Goal: Information Seeking & Learning: Learn about a topic

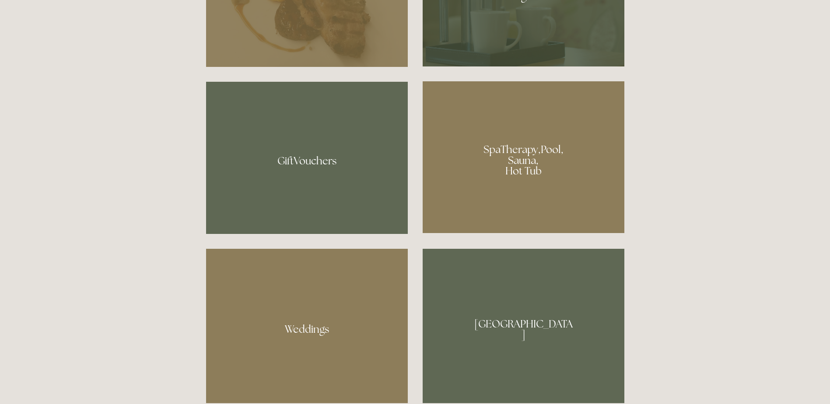
scroll to position [744, 0]
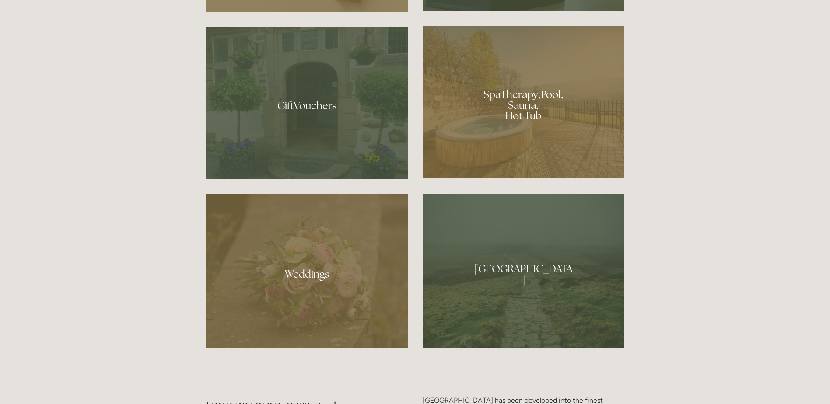
click at [533, 145] on div at bounding box center [524, 102] width 202 height 152
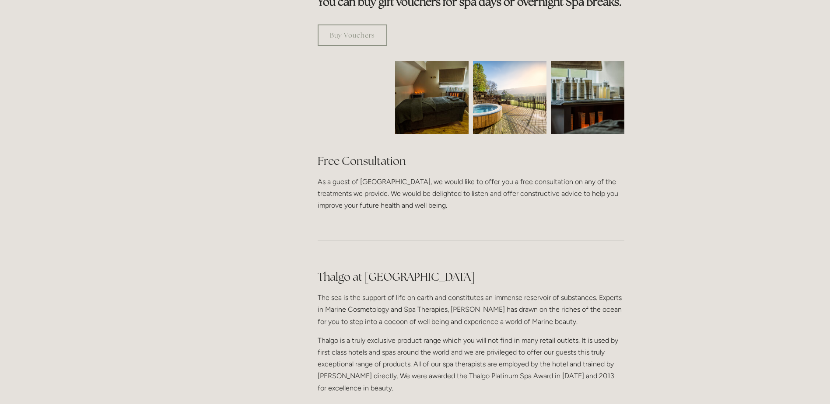
scroll to position [613, 0]
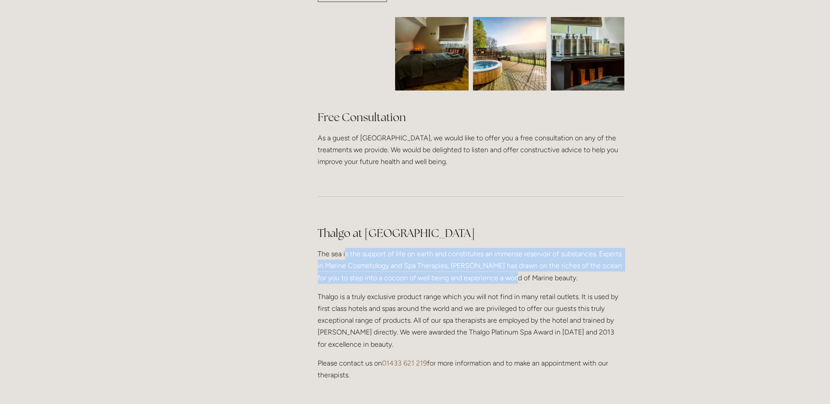
drag, startPoint x: 345, startPoint y: 218, endPoint x: 509, endPoint y: 239, distance: 165.1
click at [509, 248] on p "The sea is the support of life on earth and constitutes an immense reservoir of…" at bounding box center [471, 266] width 307 height 36
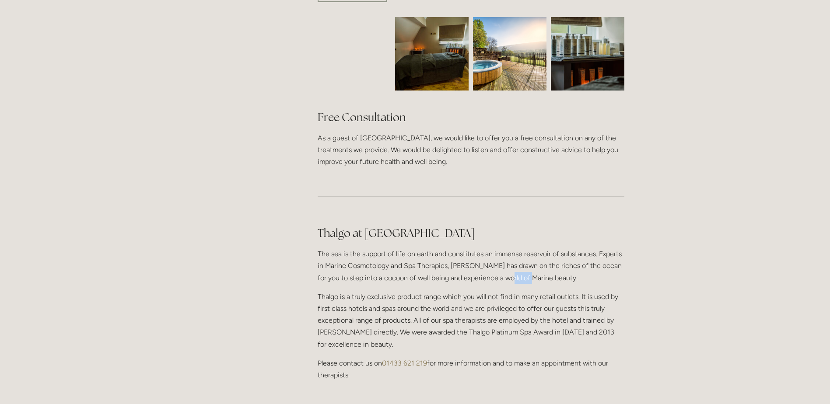
click at [509, 248] on p "The sea is the support of life on earth and constitutes an immense reservoir of…" at bounding box center [471, 266] width 307 height 36
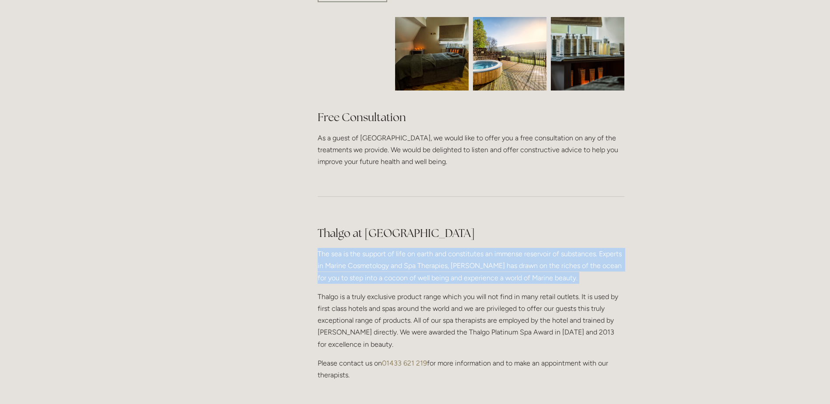
click at [509, 248] on p "The sea is the support of life on earth and constitutes an immense reservoir of…" at bounding box center [471, 266] width 307 height 36
drag, startPoint x: 509, startPoint y: 239, endPoint x: 467, endPoint y: 233, distance: 42.5
click at [467, 248] on p "The sea is the support of life on earth and constitutes an immense reservoir of…" at bounding box center [471, 266] width 307 height 36
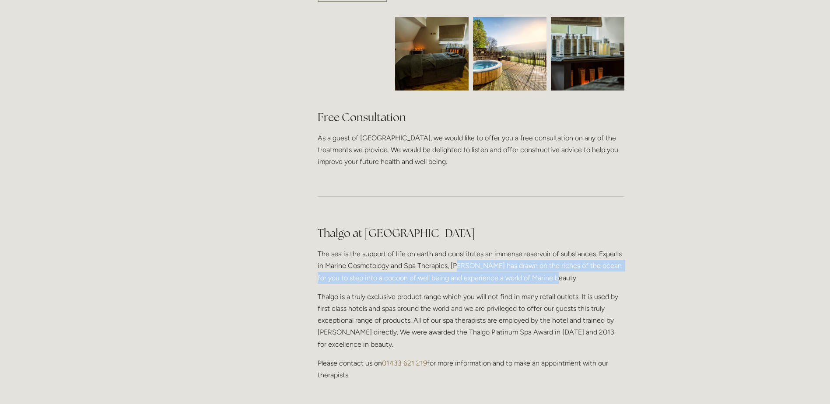
drag, startPoint x: 460, startPoint y: 230, endPoint x: 592, endPoint y: 241, distance: 132.6
click at [592, 248] on p "The sea is the support of life on earth and constitutes an immense reservoir of…" at bounding box center [471, 266] width 307 height 36
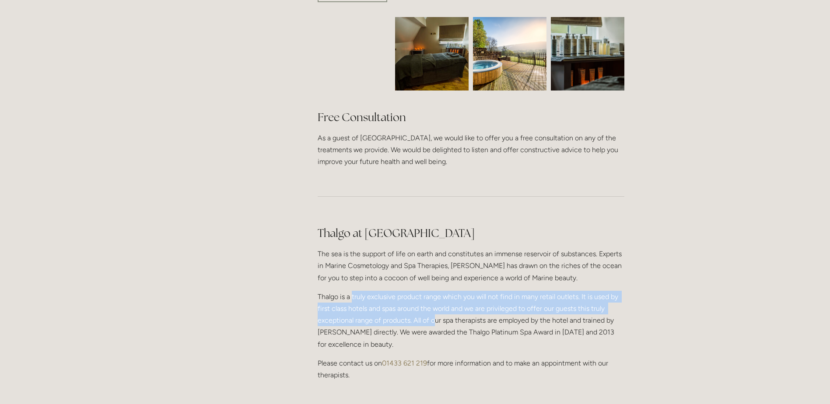
drag, startPoint x: 352, startPoint y: 261, endPoint x: 437, endPoint y: 280, distance: 87.3
click at [437, 291] on p "Thalgo is a truly exclusive product range which you will not find in many retai…" at bounding box center [471, 321] width 307 height 60
